Goal: Information Seeking & Learning: Learn about a topic

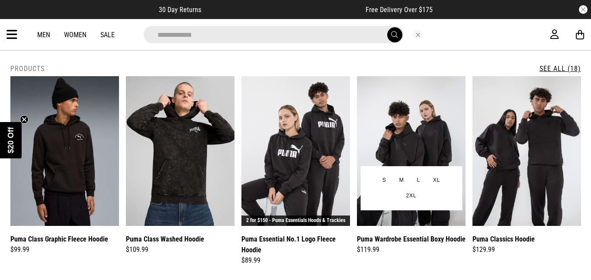
scroll to position [3, 0]
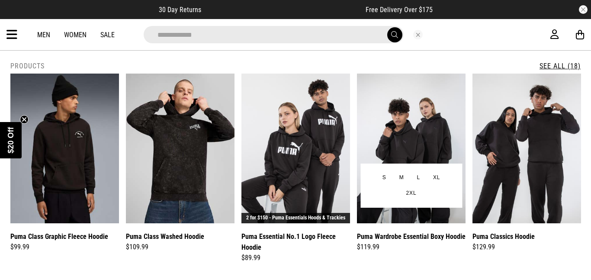
click at [402, 129] on img at bounding box center [411, 149] width 109 height 150
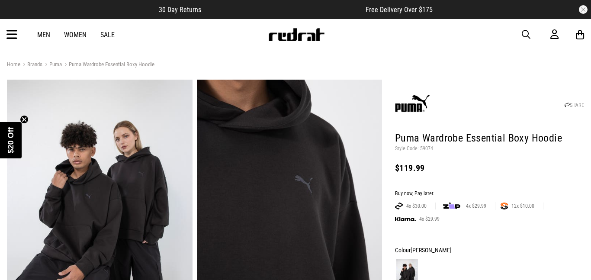
click at [297, 147] on img at bounding box center [289, 208] width 185 height 256
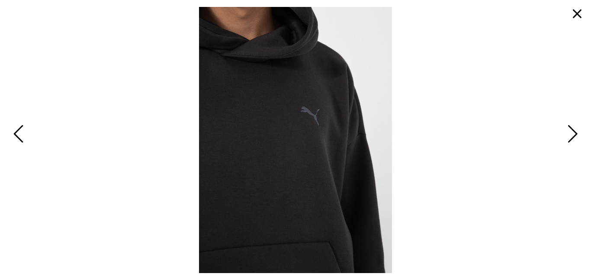
click at [20, 131] on span "Previous" at bounding box center [19, 134] width 13 height 25
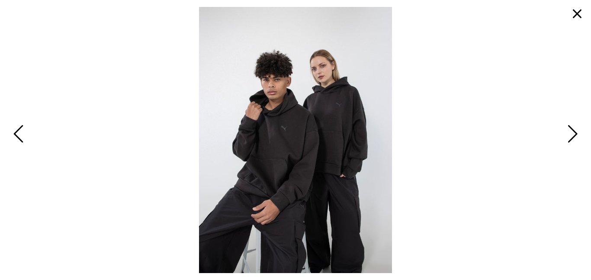
click at [16, 130] on span "Previous" at bounding box center [19, 134] width 13 height 25
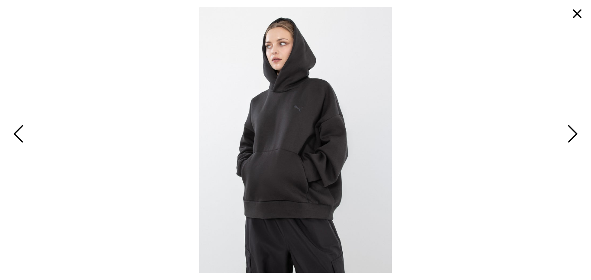
click at [15, 131] on span "Previous" at bounding box center [19, 134] width 13 height 25
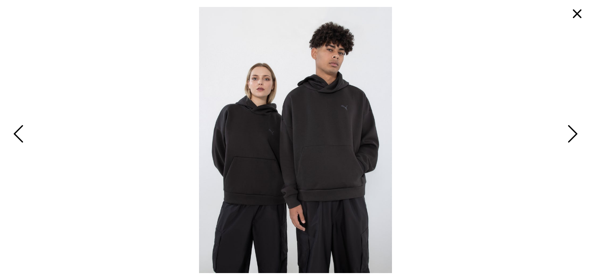
click at [15, 131] on span "Previous" at bounding box center [19, 134] width 13 height 25
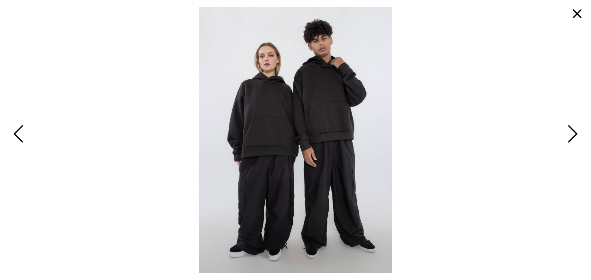
click at [15, 131] on span "Previous" at bounding box center [19, 134] width 13 height 25
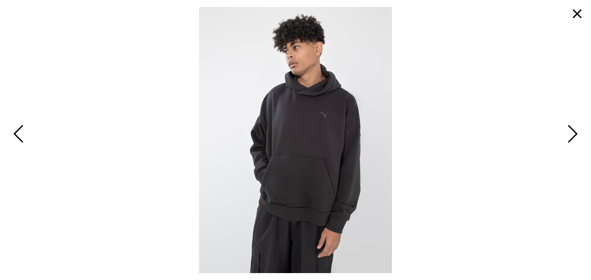
click at [15, 131] on span "Previous" at bounding box center [19, 134] width 13 height 25
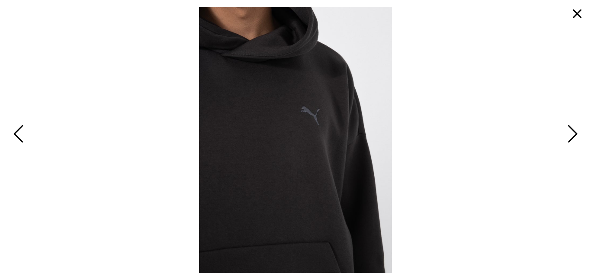
click at [15, 131] on span "Previous" at bounding box center [19, 134] width 13 height 25
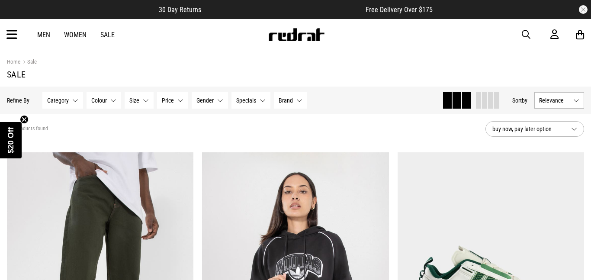
click at [20, 121] on circle "Close teaser" at bounding box center [24, 119] width 8 height 8
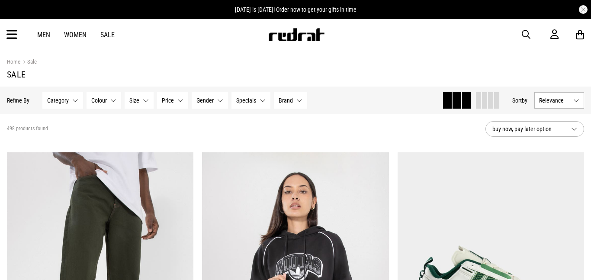
click at [58, 106] on button "Category None selected" at bounding box center [62, 100] width 41 height 16
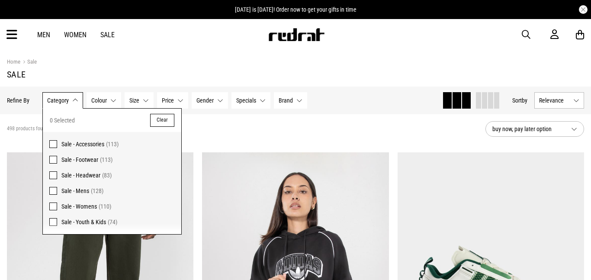
click at [51, 189] on span at bounding box center [53, 191] width 8 height 8
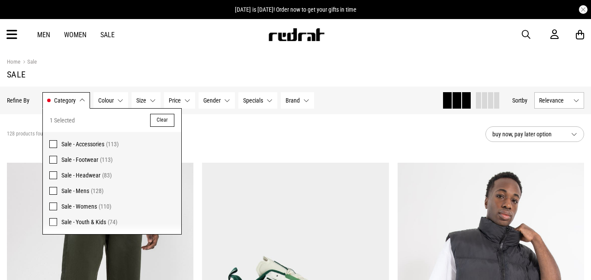
click at [110, 103] on span "Colour" at bounding box center [106, 100] width 16 height 7
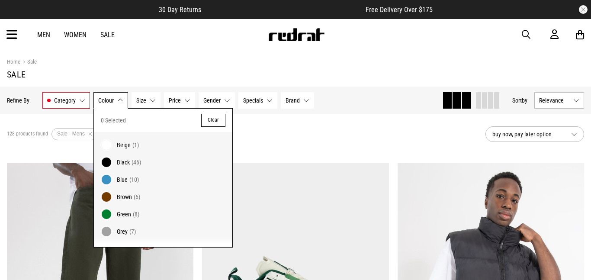
click at [105, 162] on span at bounding box center [106, 162] width 12 height 12
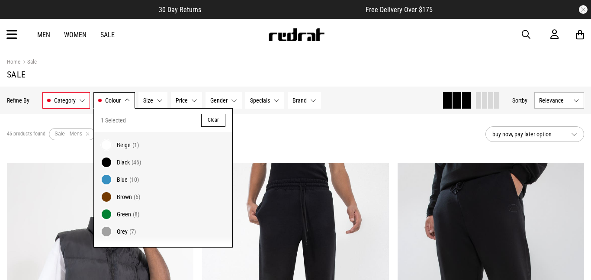
click at [152, 99] on span "Size" at bounding box center [148, 100] width 10 height 7
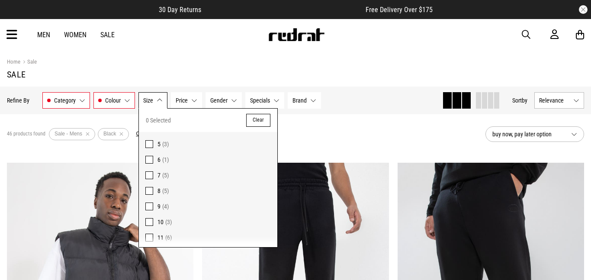
click at [345, 131] on div "46 products found Active Filters Sale - Mens Black Clear" at bounding box center [242, 134] width 471 height 26
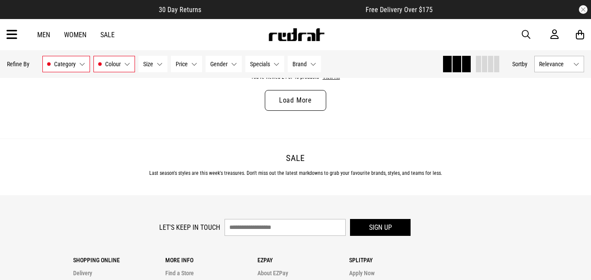
scroll to position [2718, 0]
click at [293, 104] on link "Load More" at bounding box center [295, 101] width 61 height 21
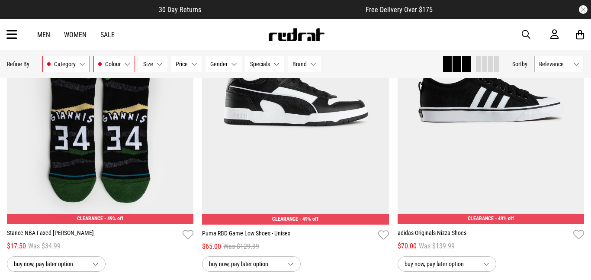
scroll to position [4761, 0]
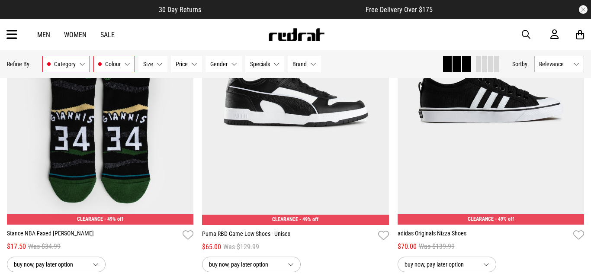
click at [297, 61] on span "Brand" at bounding box center [299, 64] width 14 height 7
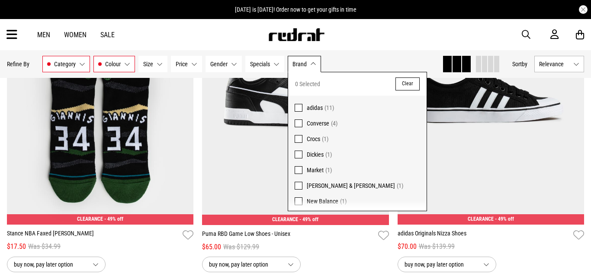
click at [259, 70] on button "Specials None selected" at bounding box center [264, 64] width 39 height 16
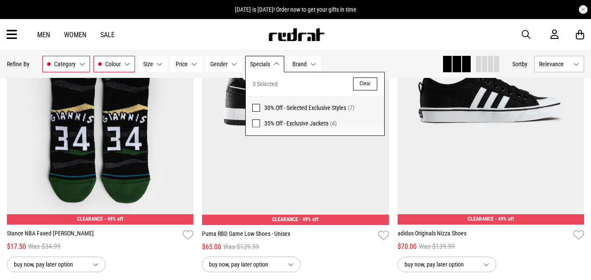
click at [294, 67] on span "Brand" at bounding box center [299, 64] width 14 height 7
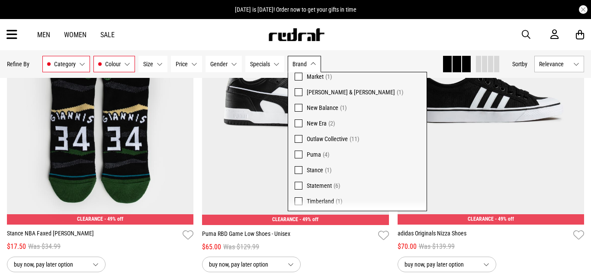
scroll to position [112, 0]
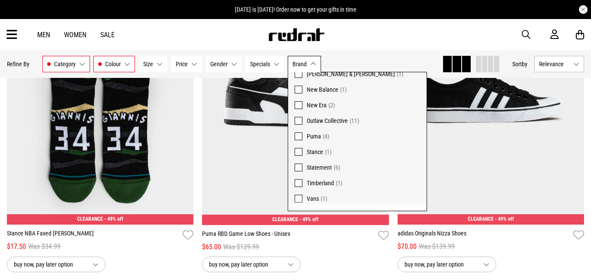
click at [297, 136] on span at bounding box center [298, 136] width 8 height 8
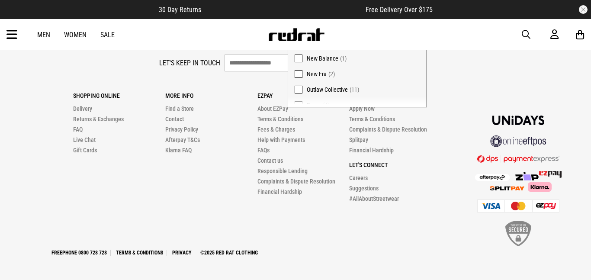
scroll to position [37, 0]
click at [299, 61] on span at bounding box center [298, 60] width 8 height 8
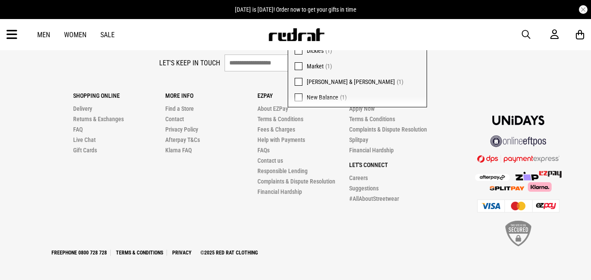
click at [206, 125] on li "Privacy Policy" at bounding box center [211, 129] width 92 height 10
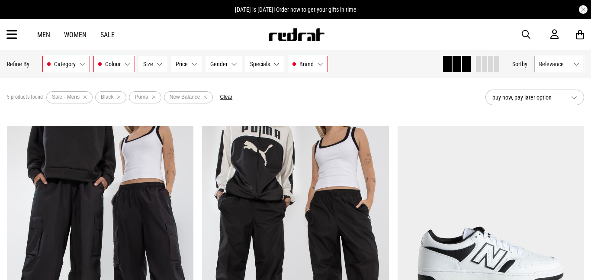
click at [206, 126] on img at bounding box center [295, 257] width 187 height 262
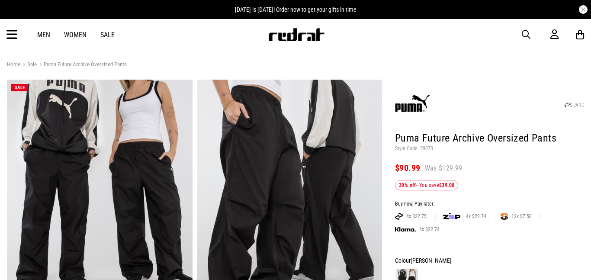
click at [14, 28] on icon at bounding box center [11, 35] width 11 height 14
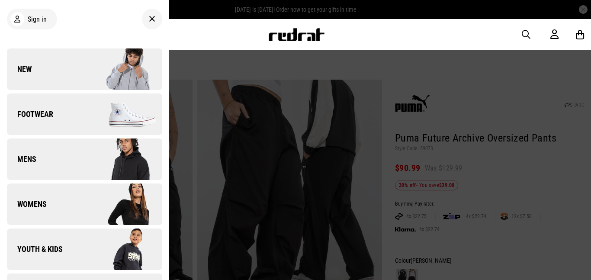
click at [85, 73] on img at bounding box center [122, 69] width 77 height 43
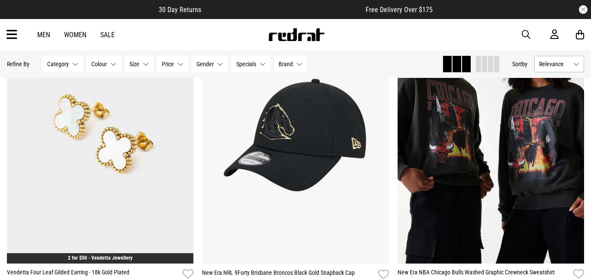
click at [250, 110] on img at bounding box center [295, 133] width 187 height 262
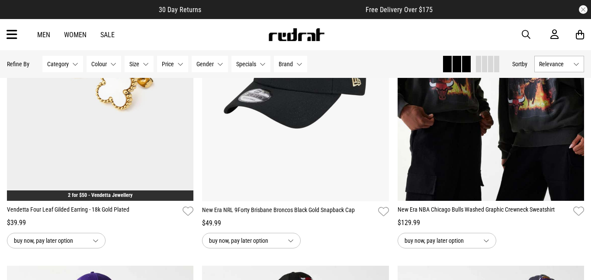
scroll to position [225, 0]
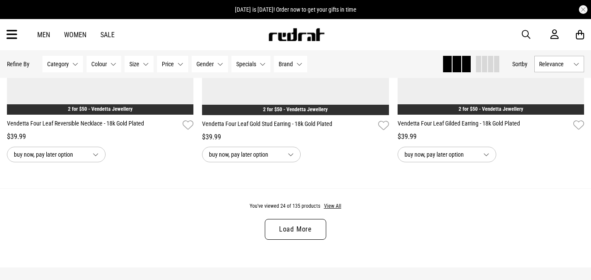
scroll to position [2579, 0]
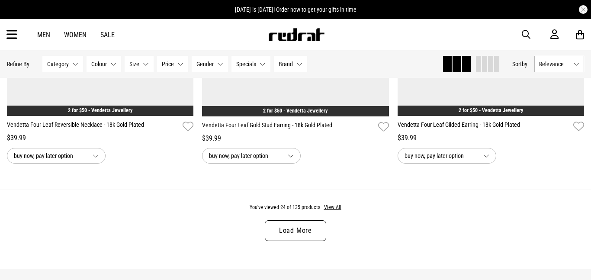
click at [274, 226] on link "Load More" at bounding box center [295, 230] width 61 height 21
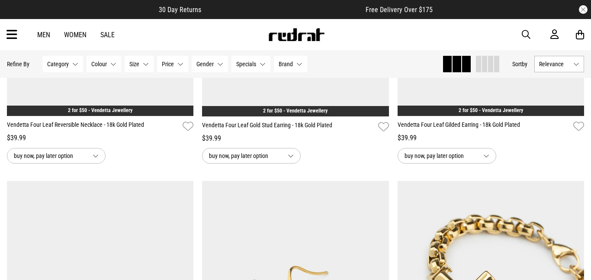
click at [526, 39] on span "button" at bounding box center [525, 34] width 9 height 10
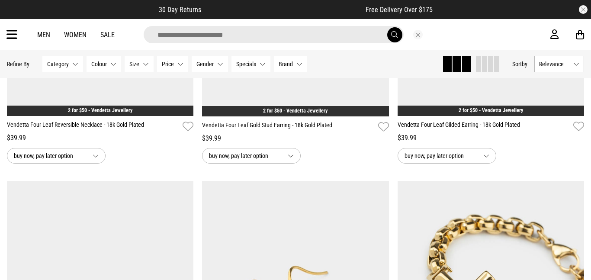
click at [329, 37] on input "search" at bounding box center [274, 34] width 260 height 17
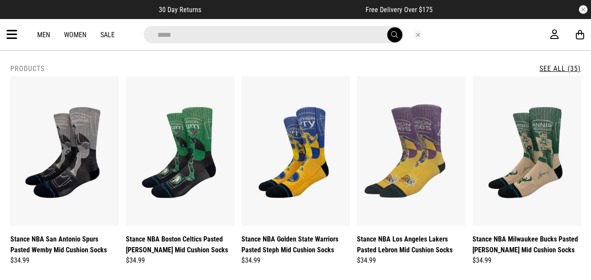
type input "*****"
click at [387, 27] on button "submit" at bounding box center [394, 34] width 15 height 15
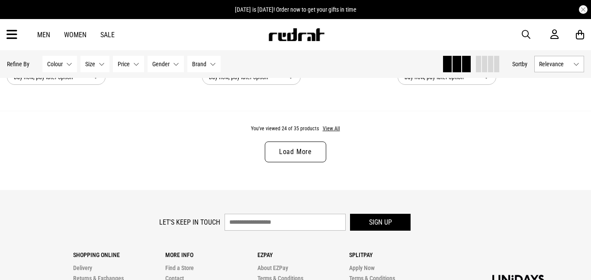
scroll to position [2645, 0]
click at [295, 146] on link "Load More" at bounding box center [295, 151] width 61 height 21
